Goal: Browse casually

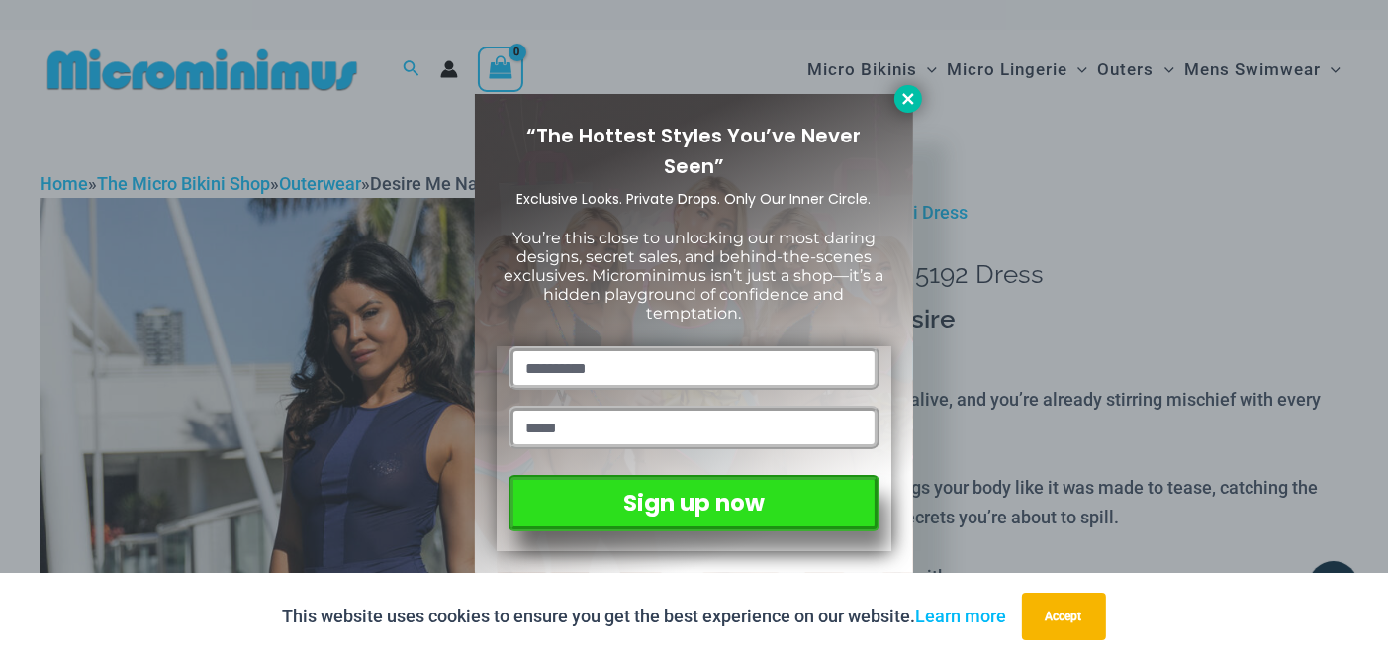
click at [901, 99] on icon at bounding box center [909, 99] width 18 height 18
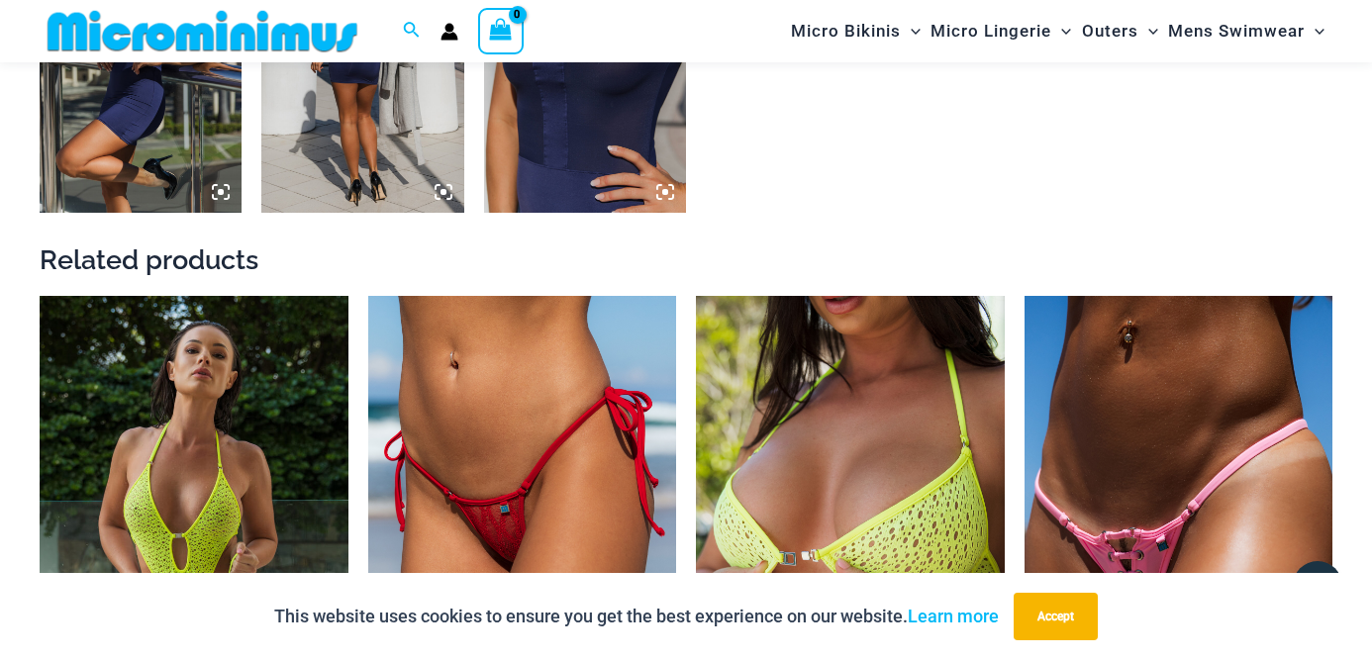
scroll to position [1431, 0]
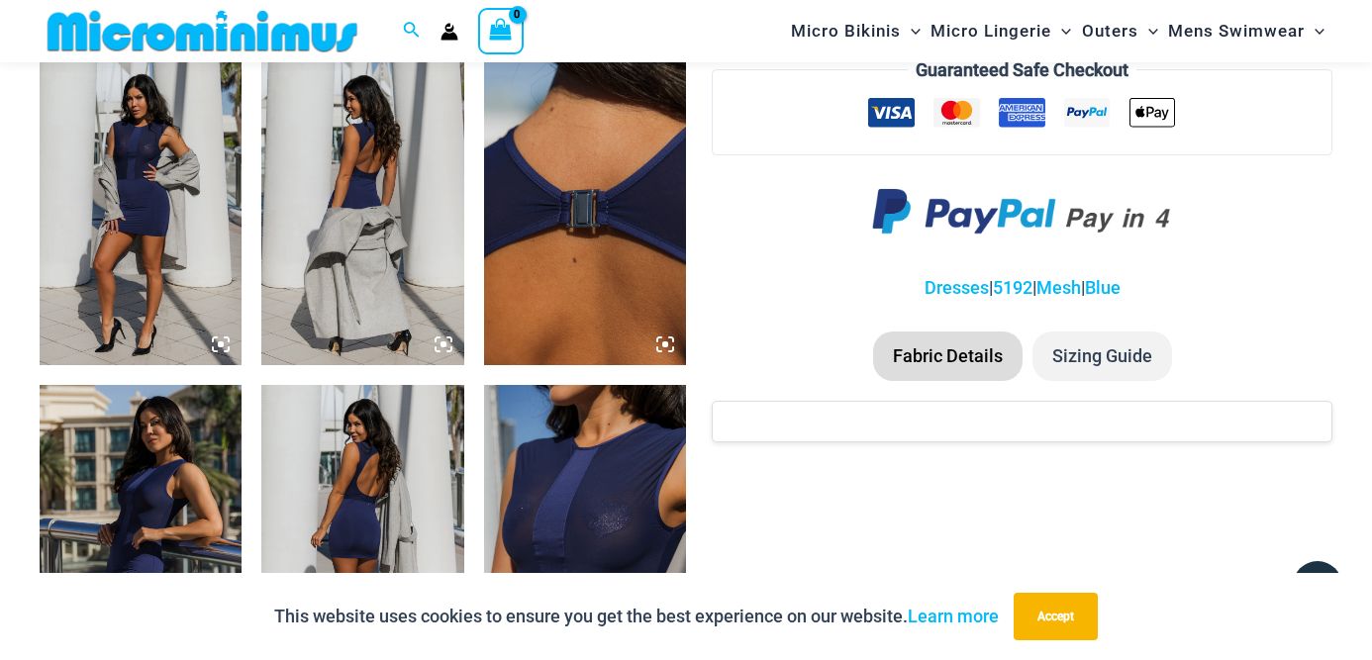
click at [635, 484] on img at bounding box center [585, 536] width 202 height 303
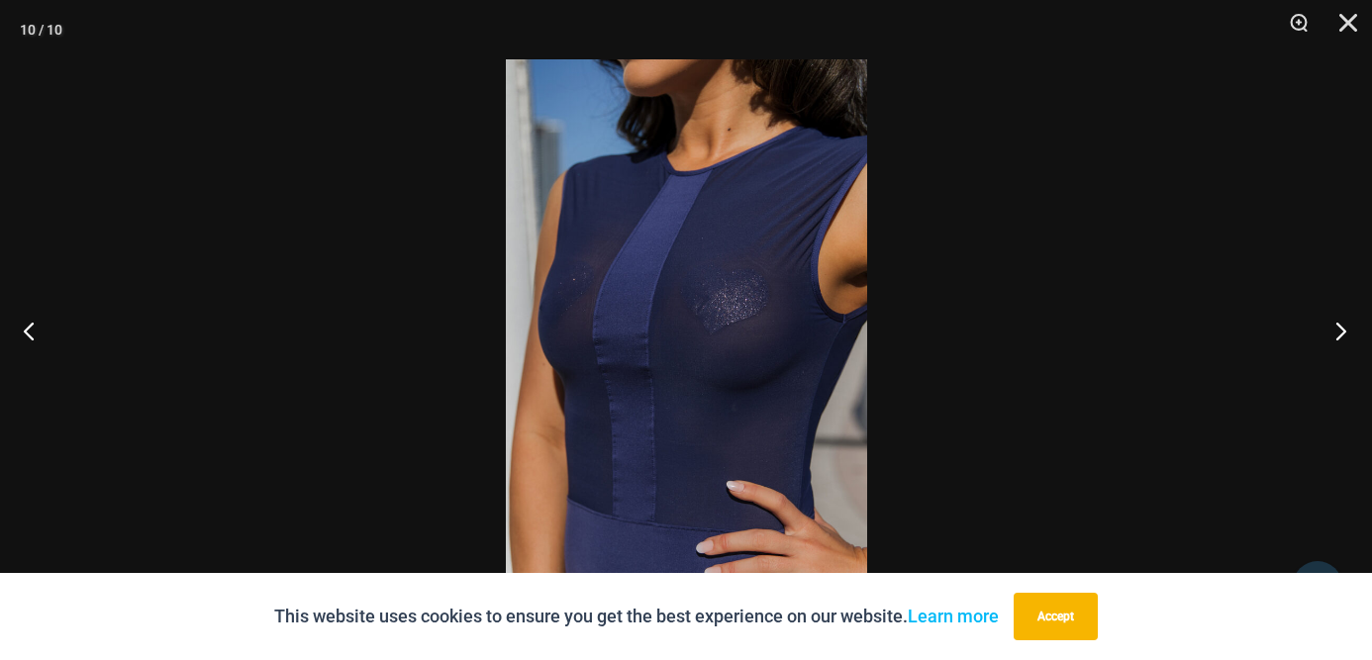
click at [1335, 326] on button "Next" at bounding box center [1334, 330] width 74 height 99
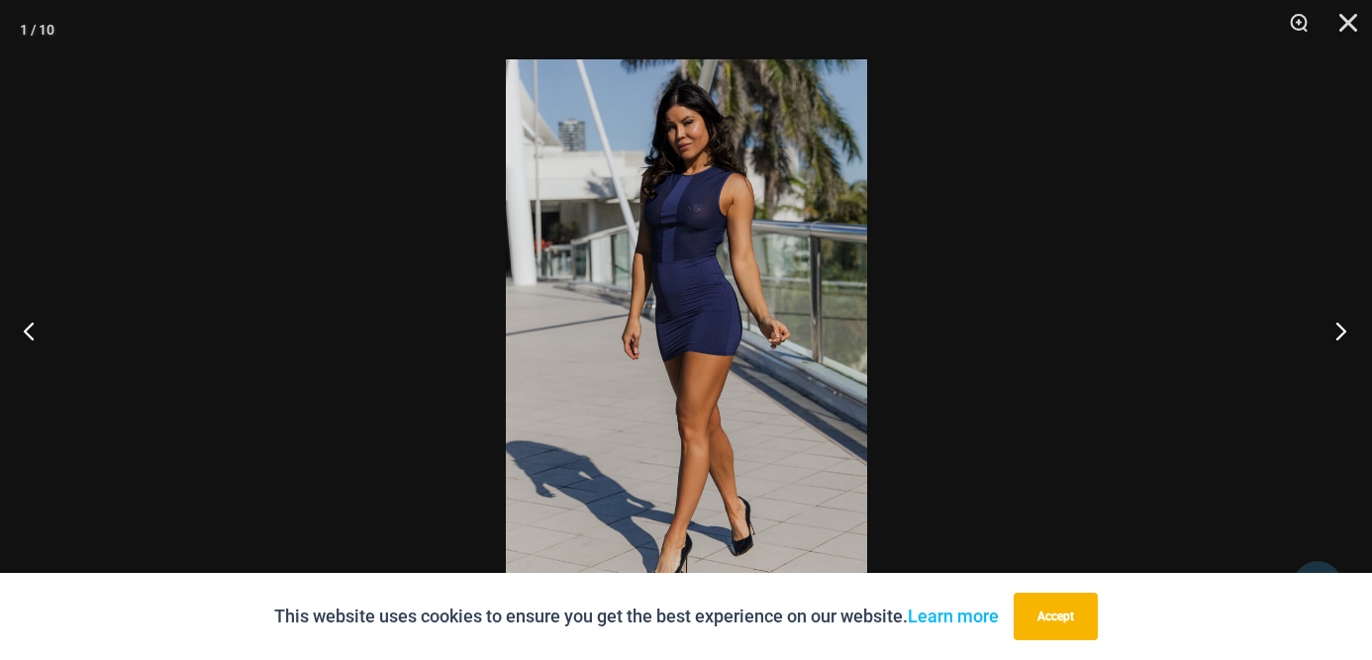
click at [1335, 326] on button "Next" at bounding box center [1334, 330] width 74 height 99
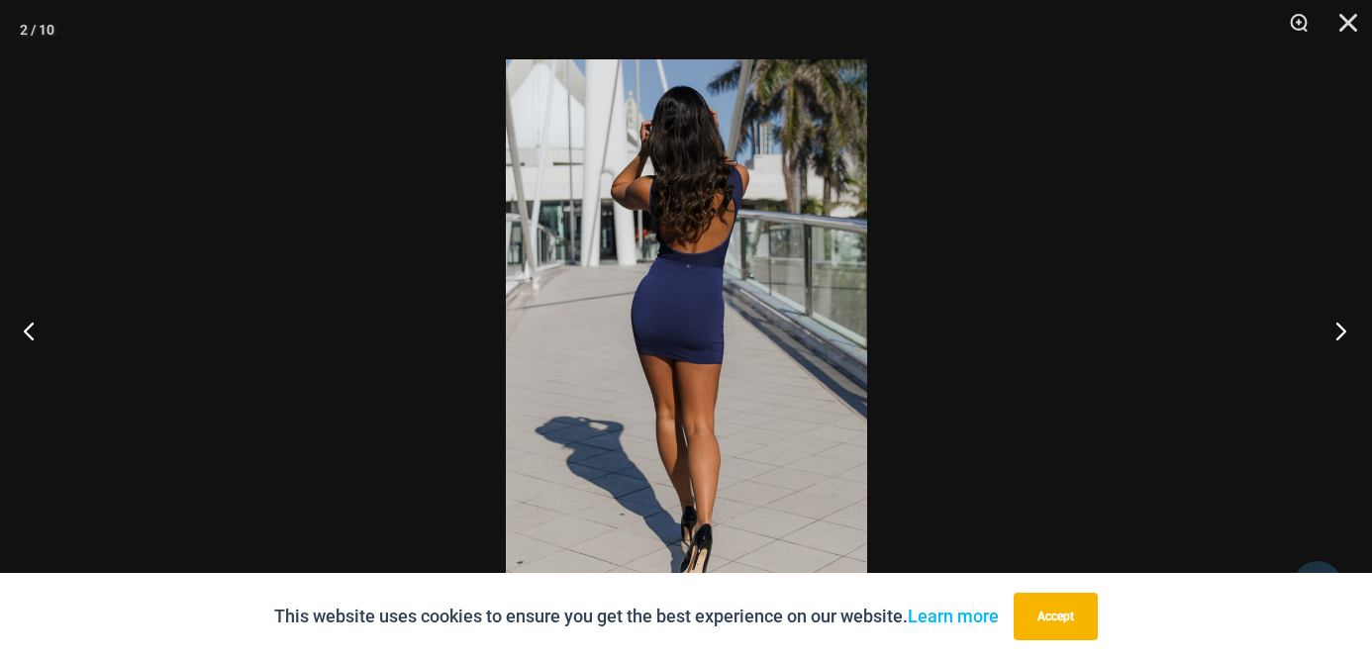
click at [1335, 326] on button "Next" at bounding box center [1334, 330] width 74 height 99
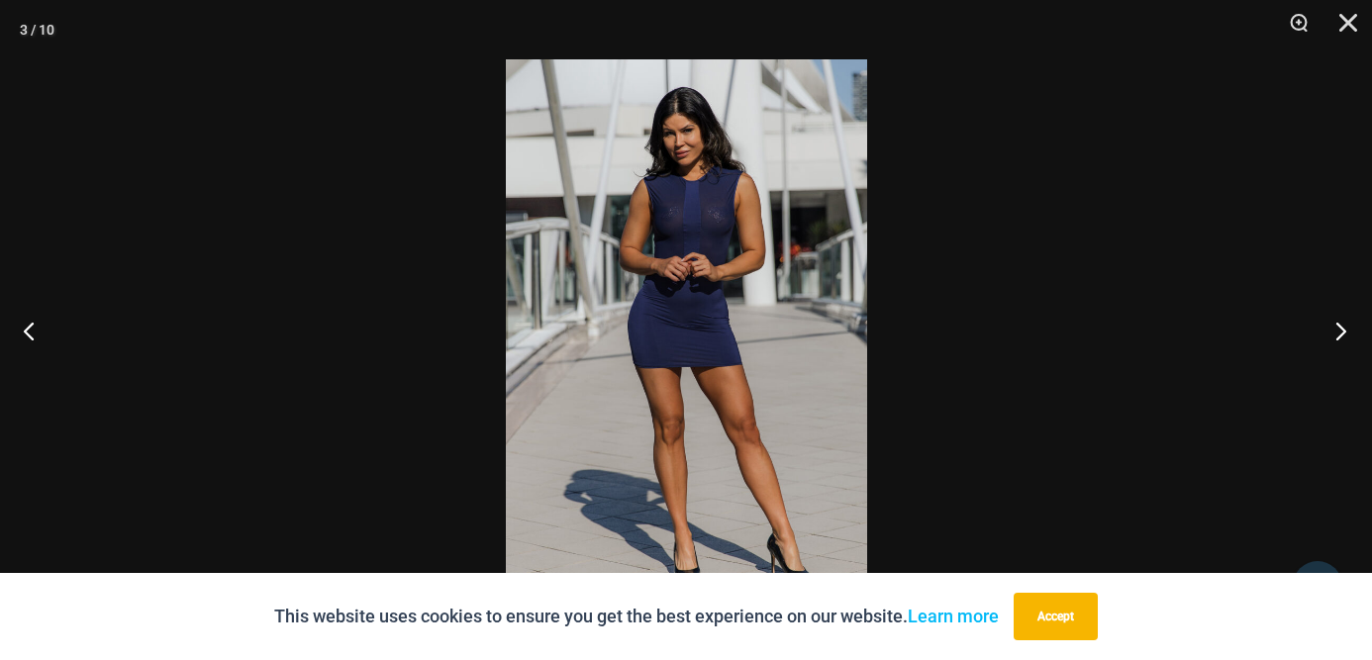
click at [1335, 326] on button "Next" at bounding box center [1334, 330] width 74 height 99
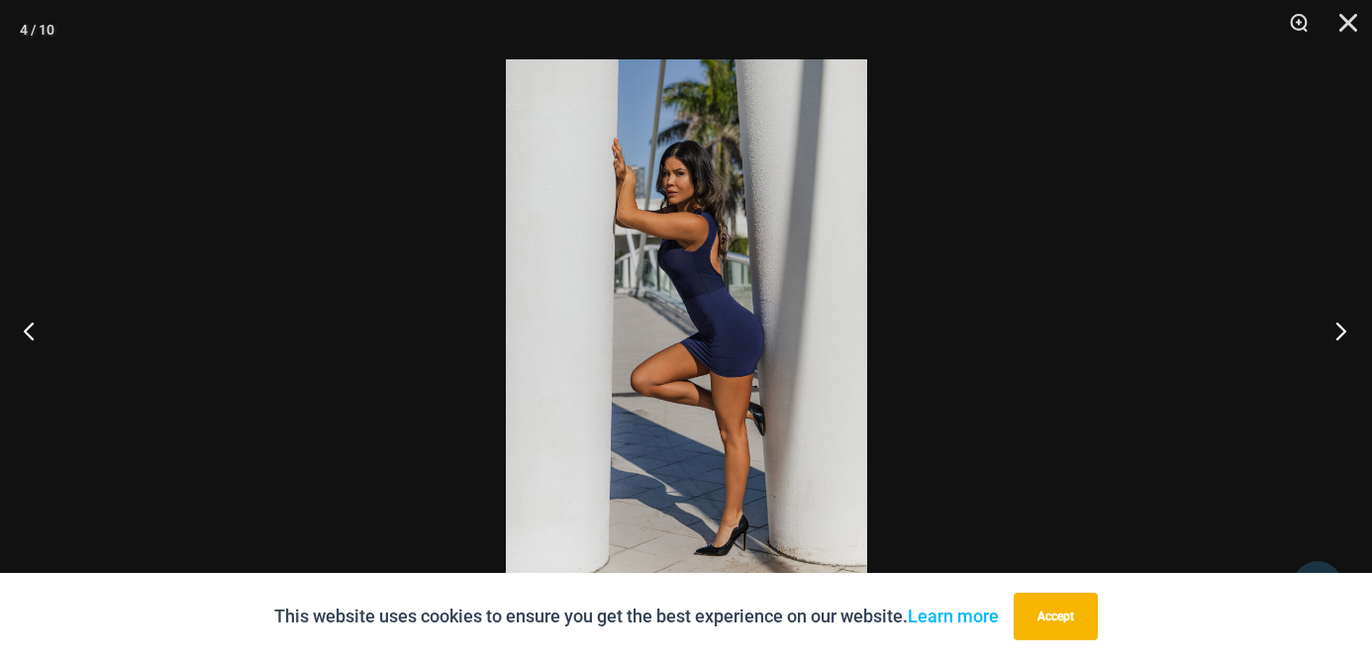
click at [1335, 326] on button "Next" at bounding box center [1334, 330] width 74 height 99
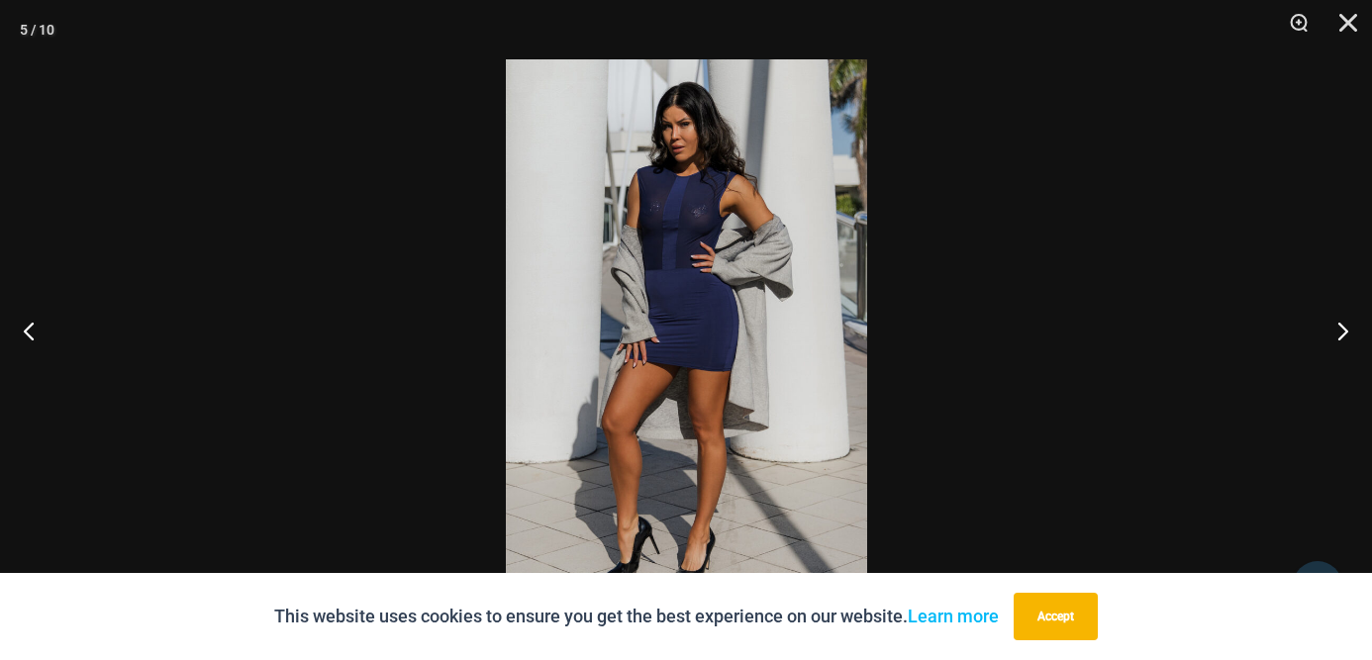
click at [715, 202] on img at bounding box center [686, 329] width 361 height 541
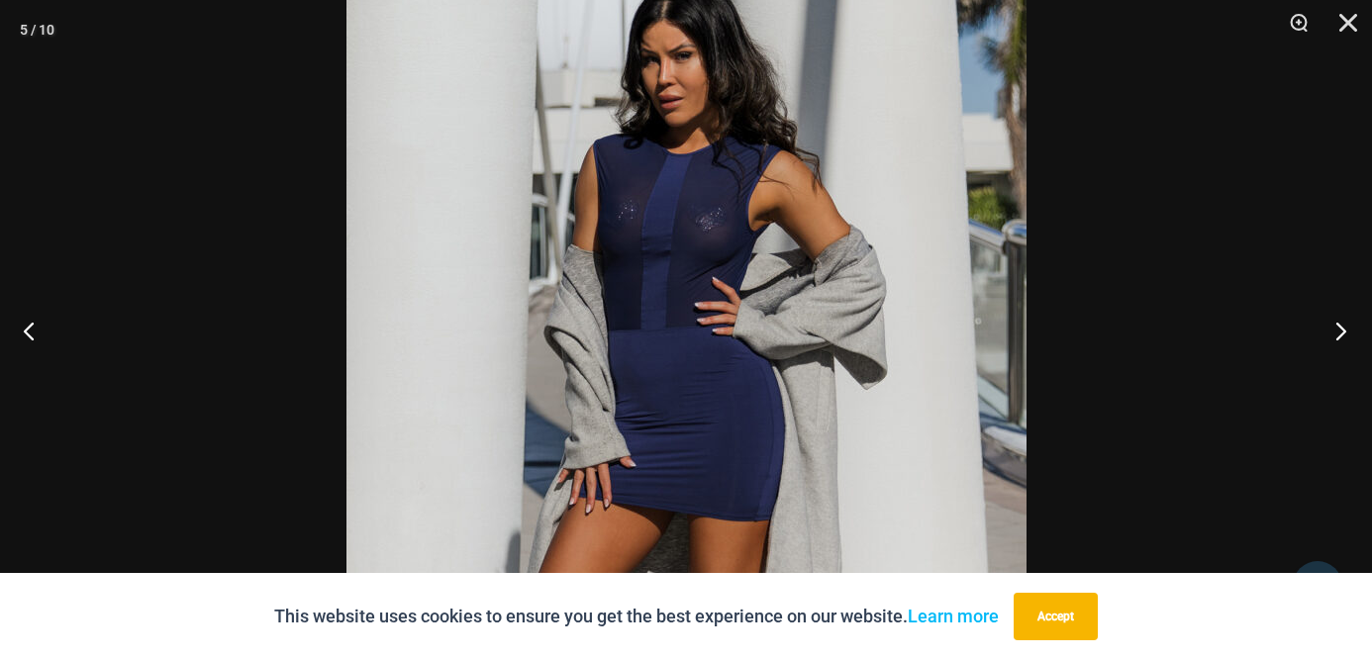
click at [1343, 321] on button "Next" at bounding box center [1334, 330] width 74 height 99
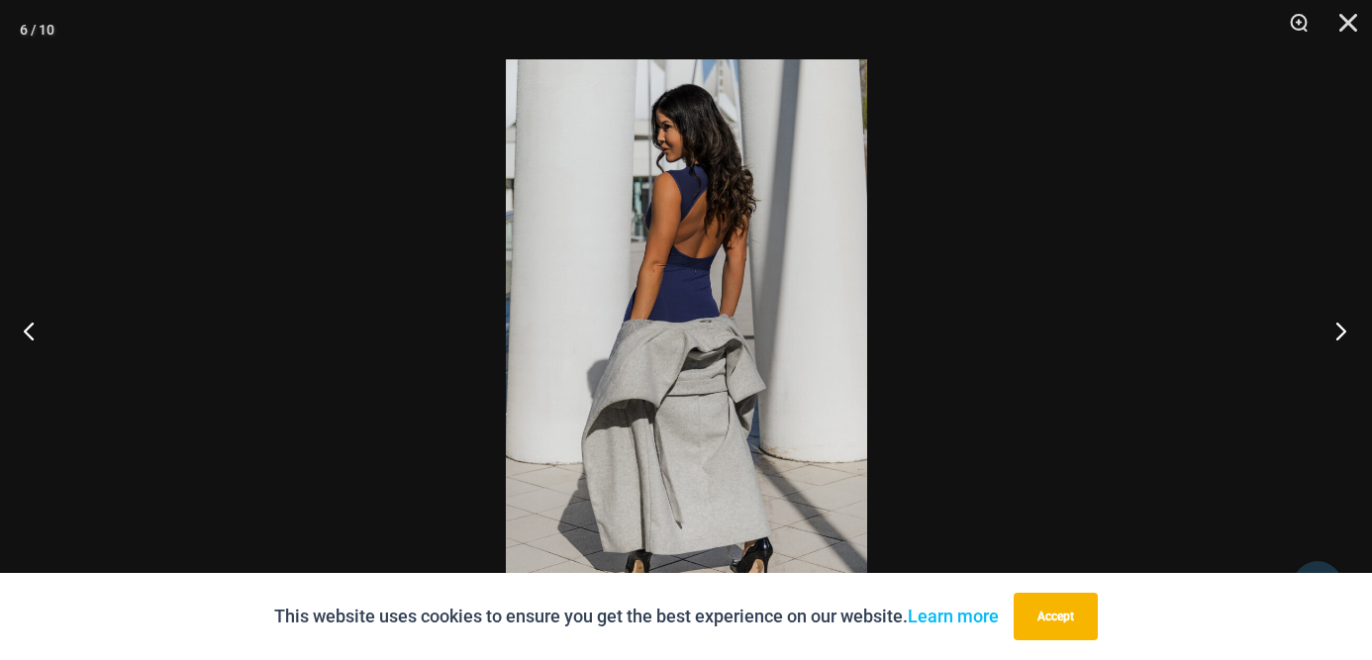
click at [1353, 325] on button "Next" at bounding box center [1334, 330] width 74 height 99
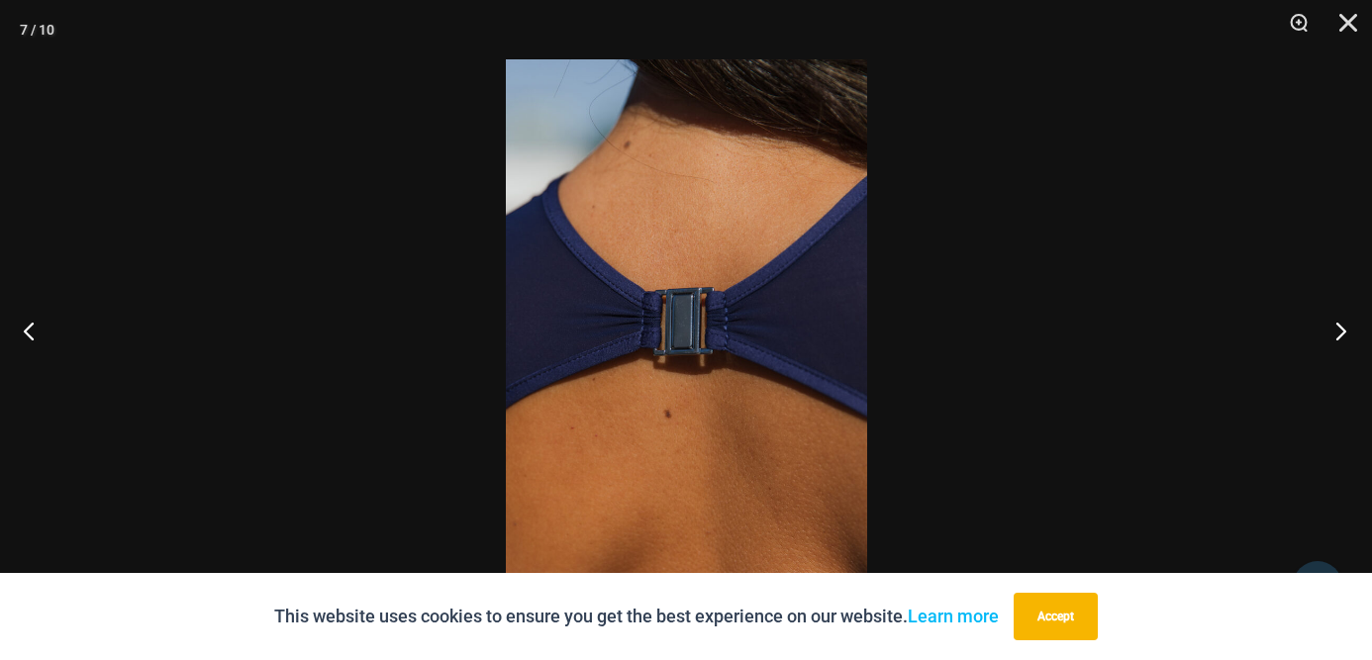
click at [1335, 331] on button "Next" at bounding box center [1334, 330] width 74 height 99
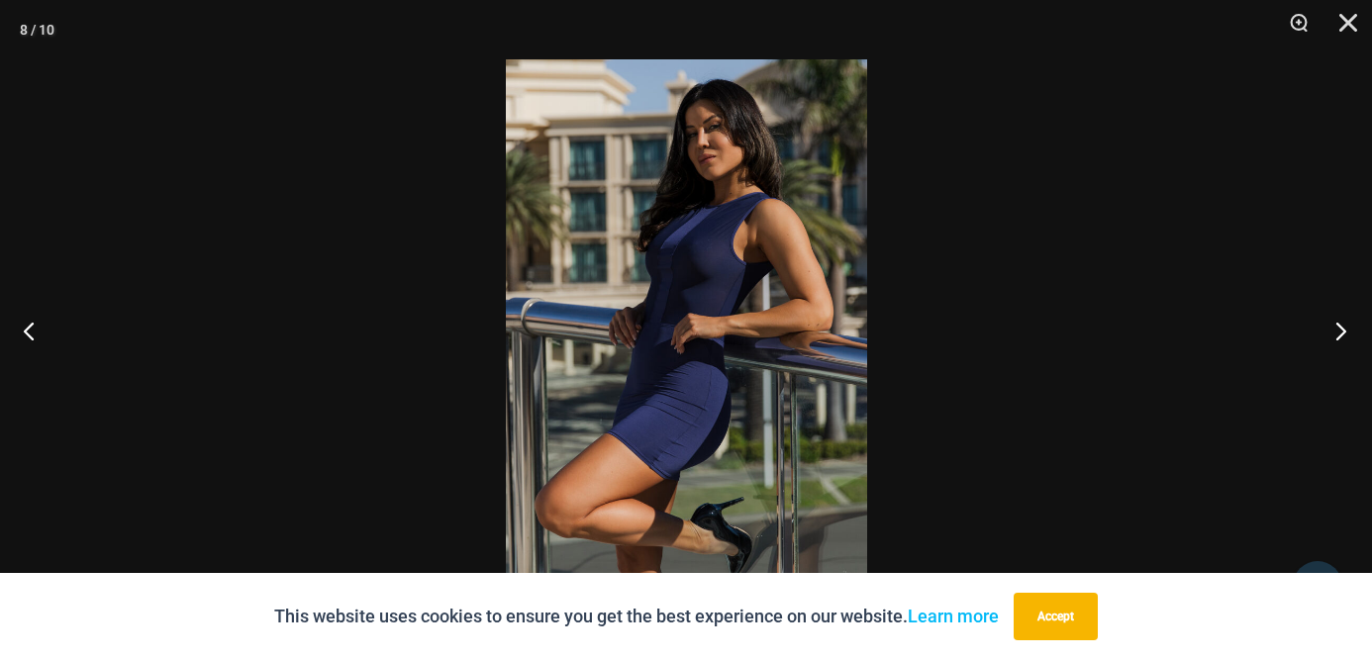
click at [1336, 330] on button "Next" at bounding box center [1334, 330] width 74 height 99
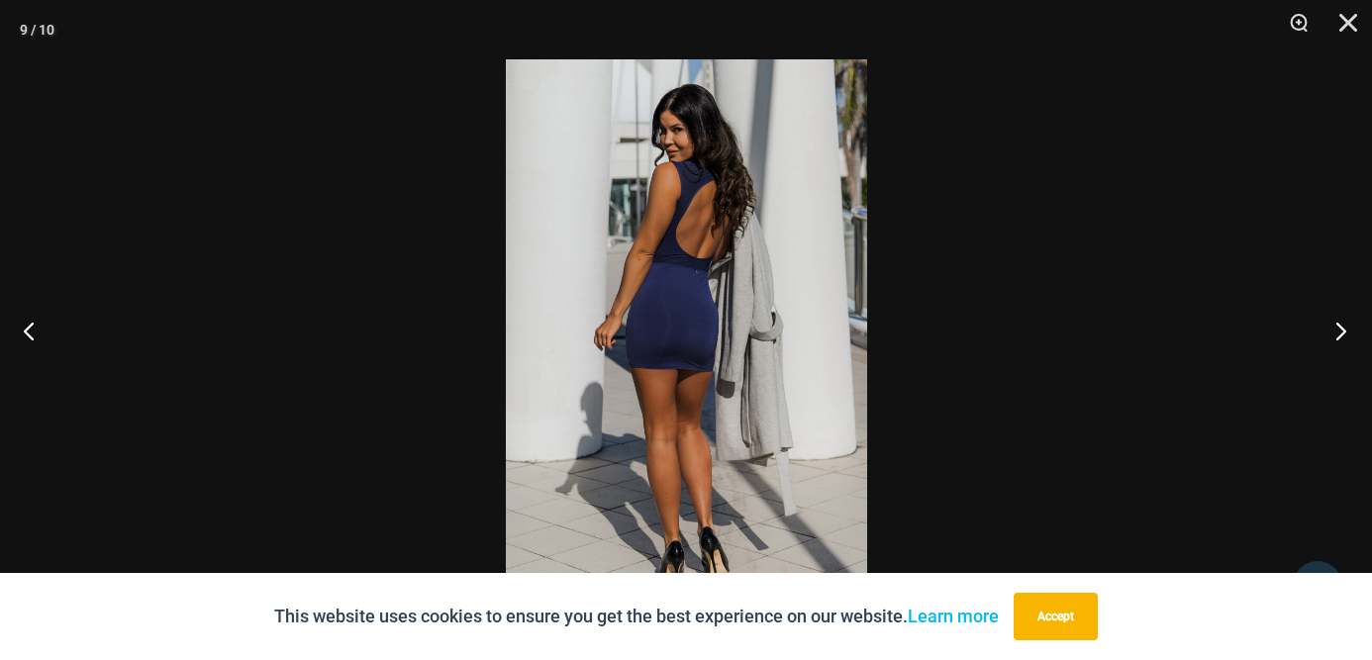
click at [1341, 328] on button "Next" at bounding box center [1334, 330] width 74 height 99
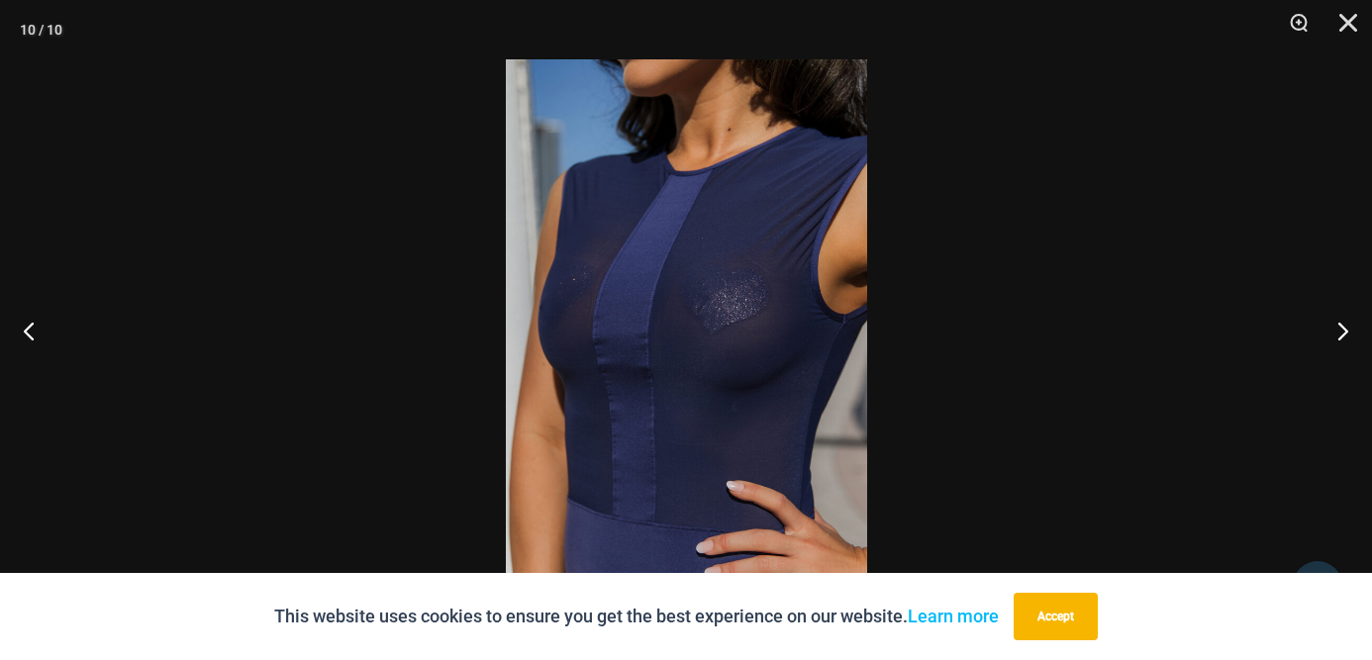
click at [758, 294] on img at bounding box center [686, 329] width 361 height 541
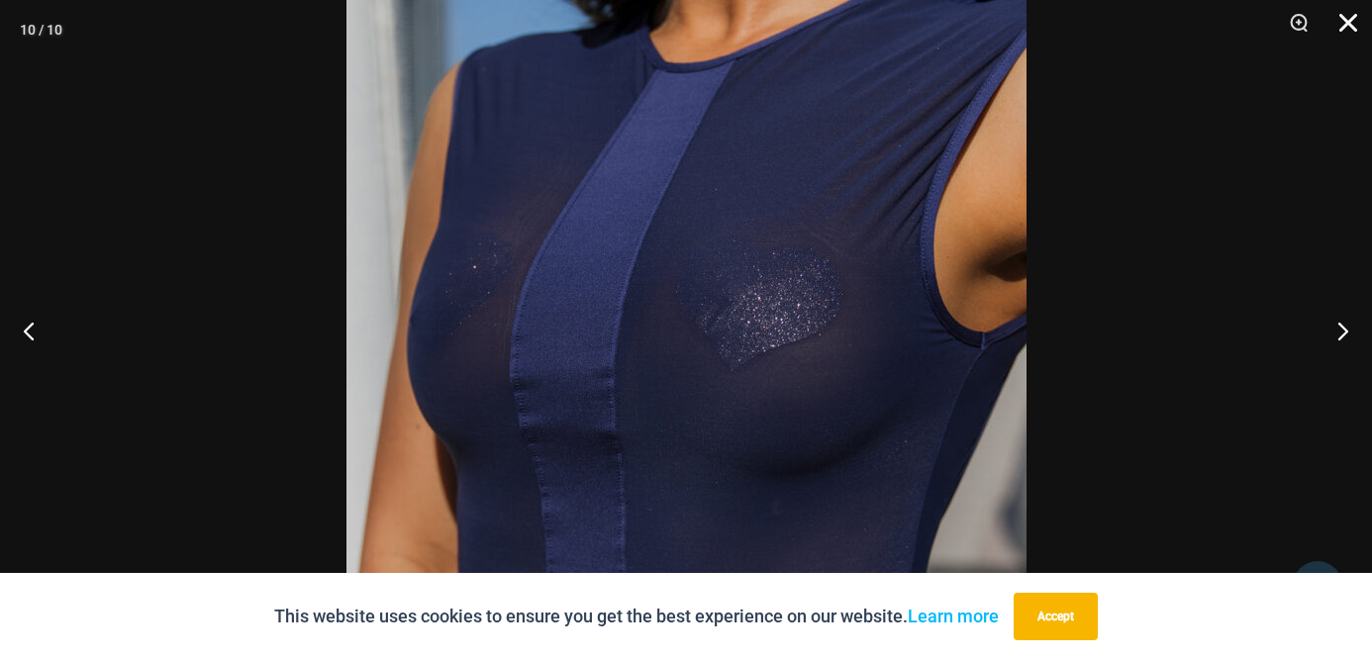
click at [1344, 20] on button "Close" at bounding box center [1340, 29] width 49 height 59
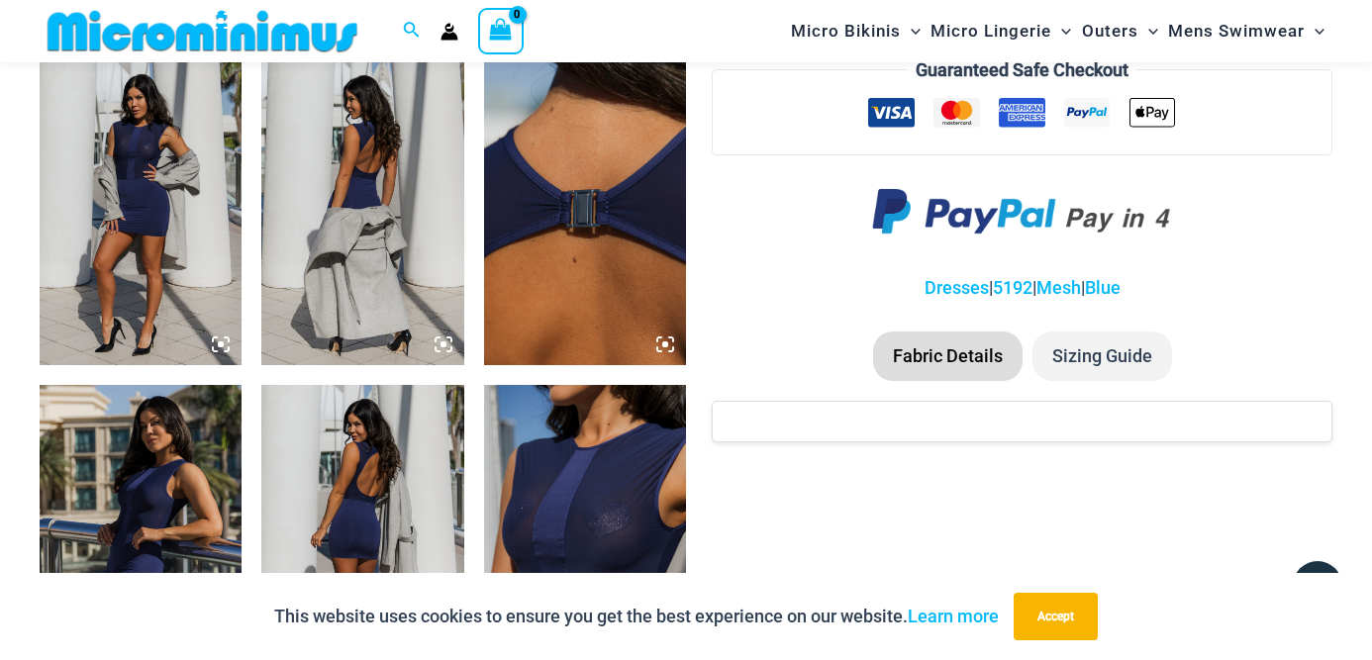
scroll to position [0, 0]
